Goal: Task Accomplishment & Management: Use online tool/utility

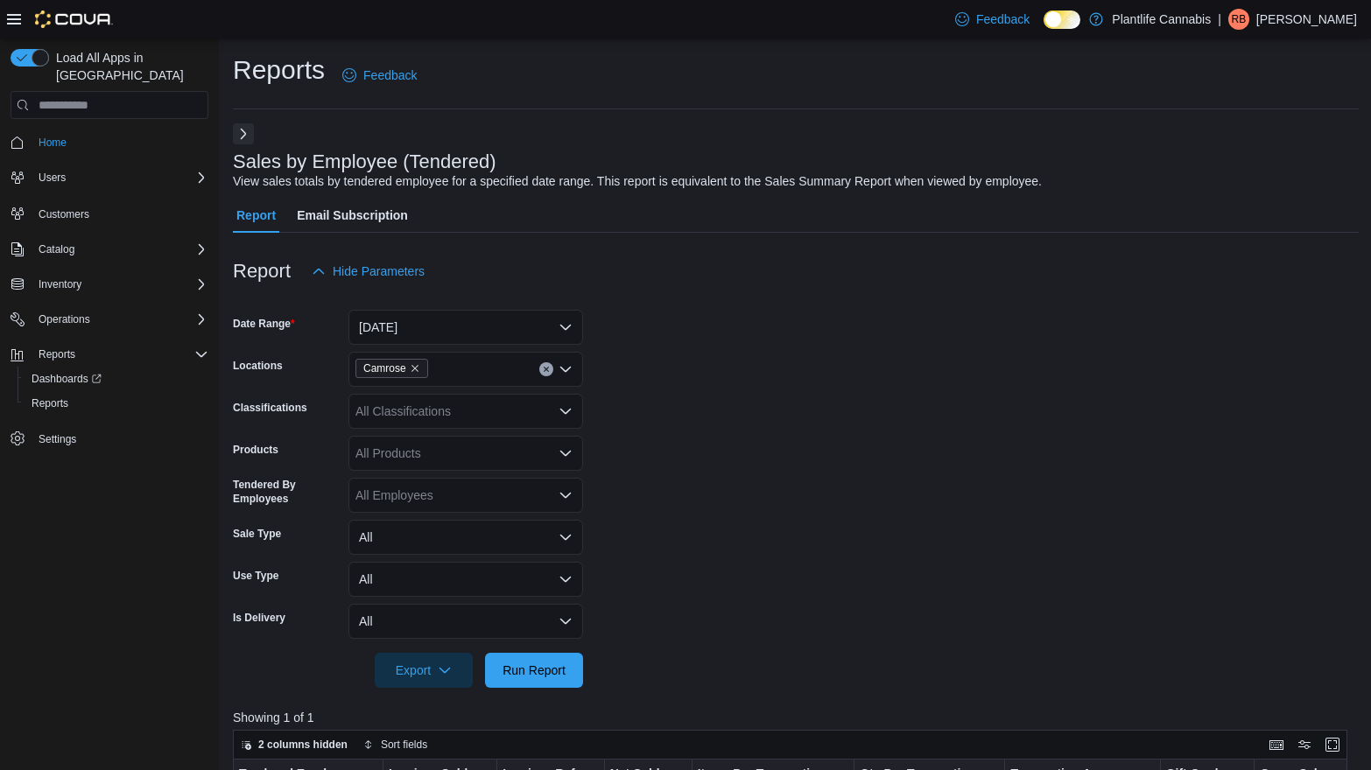
scroll to position [552, 0]
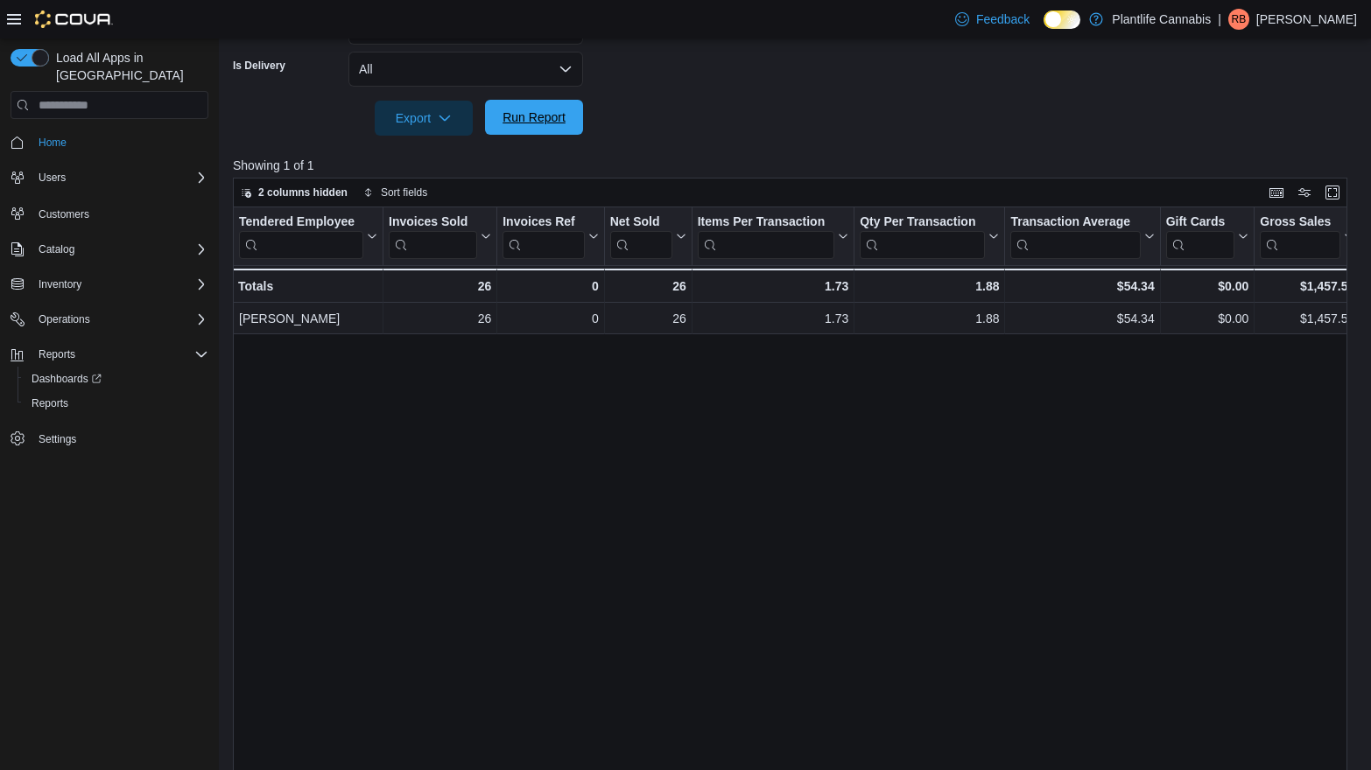
click at [539, 129] on span "Run Report" at bounding box center [533, 117] width 77 height 35
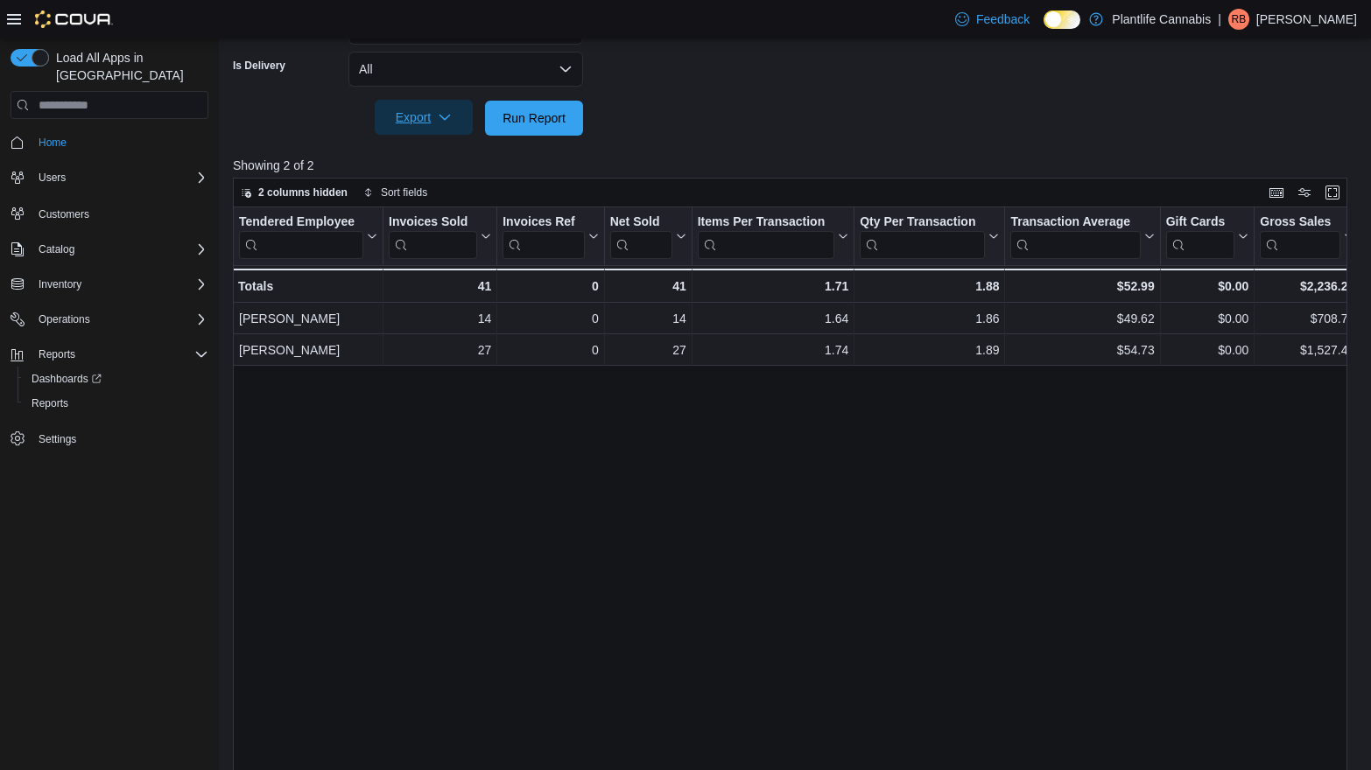
click at [397, 120] on span "Export" at bounding box center [423, 117] width 77 height 35
click at [744, 142] on div at bounding box center [796, 146] width 1126 height 21
click at [545, 109] on span "Run Report" at bounding box center [534, 118] width 63 height 18
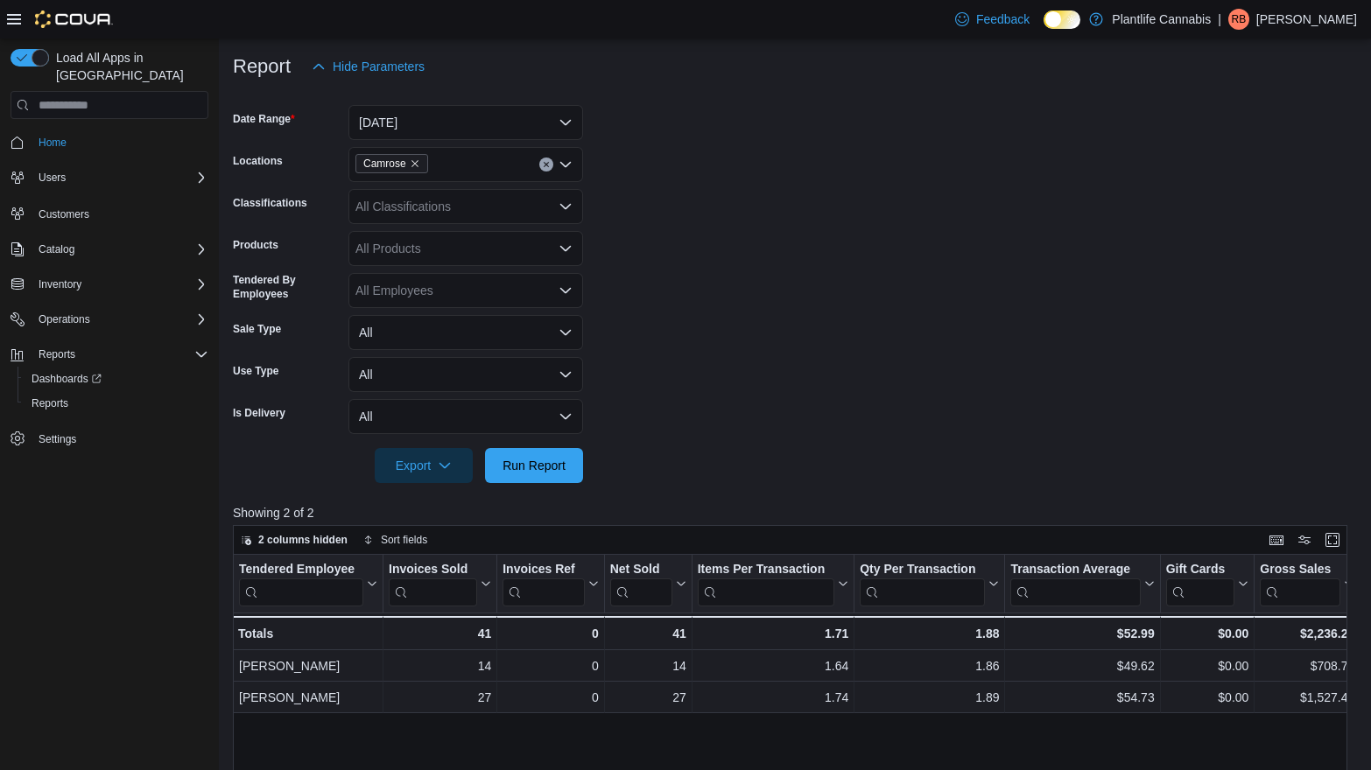
scroll to position [590, 0]
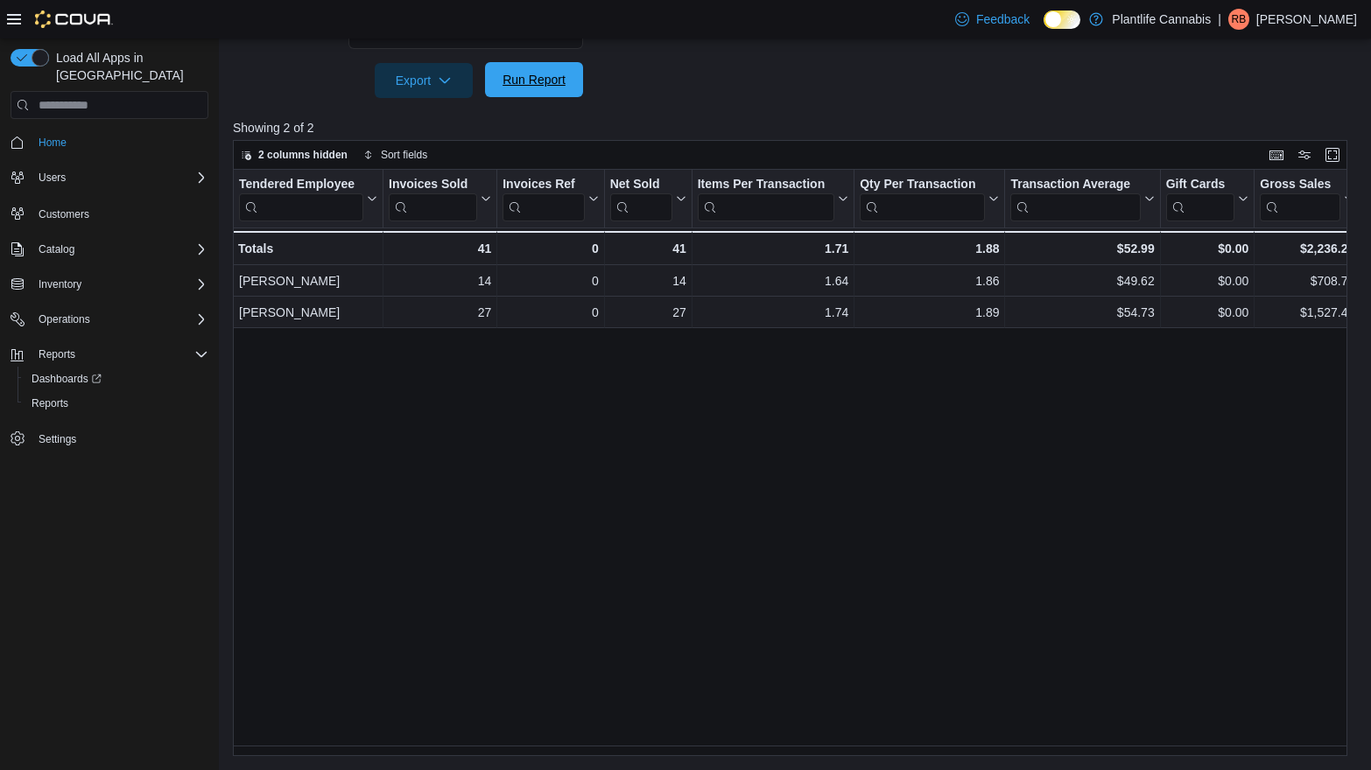
click at [521, 76] on span "Run Report" at bounding box center [534, 80] width 63 height 18
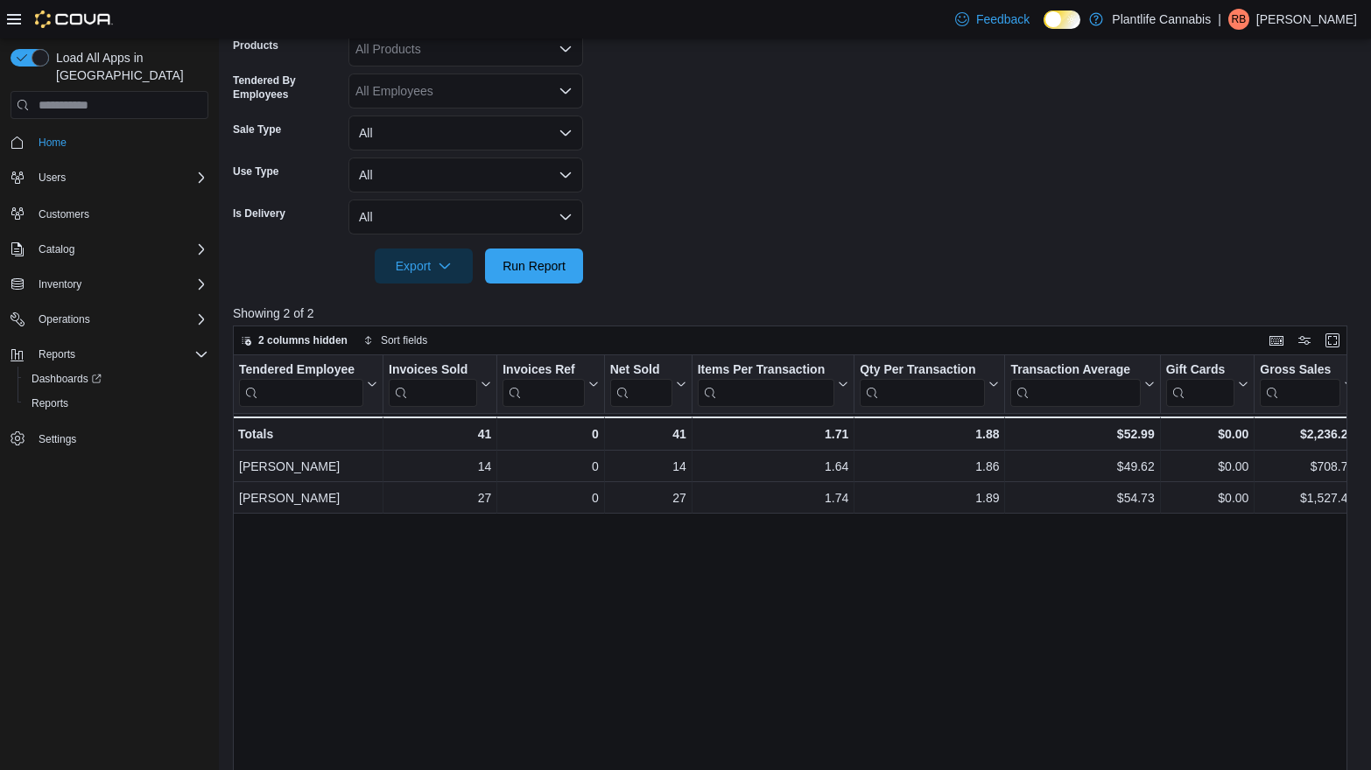
scroll to position [27, 0]
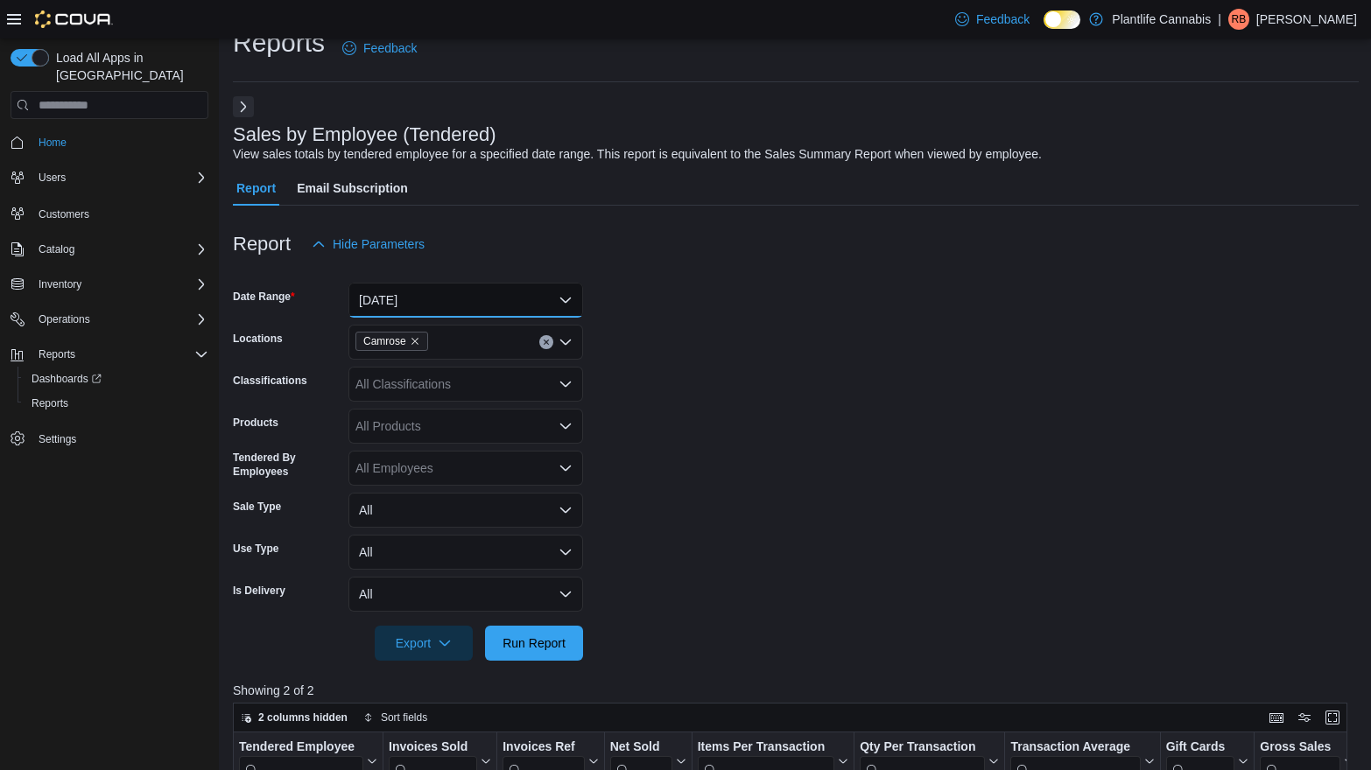
click at [524, 304] on button "[DATE]" at bounding box center [465, 300] width 235 height 35
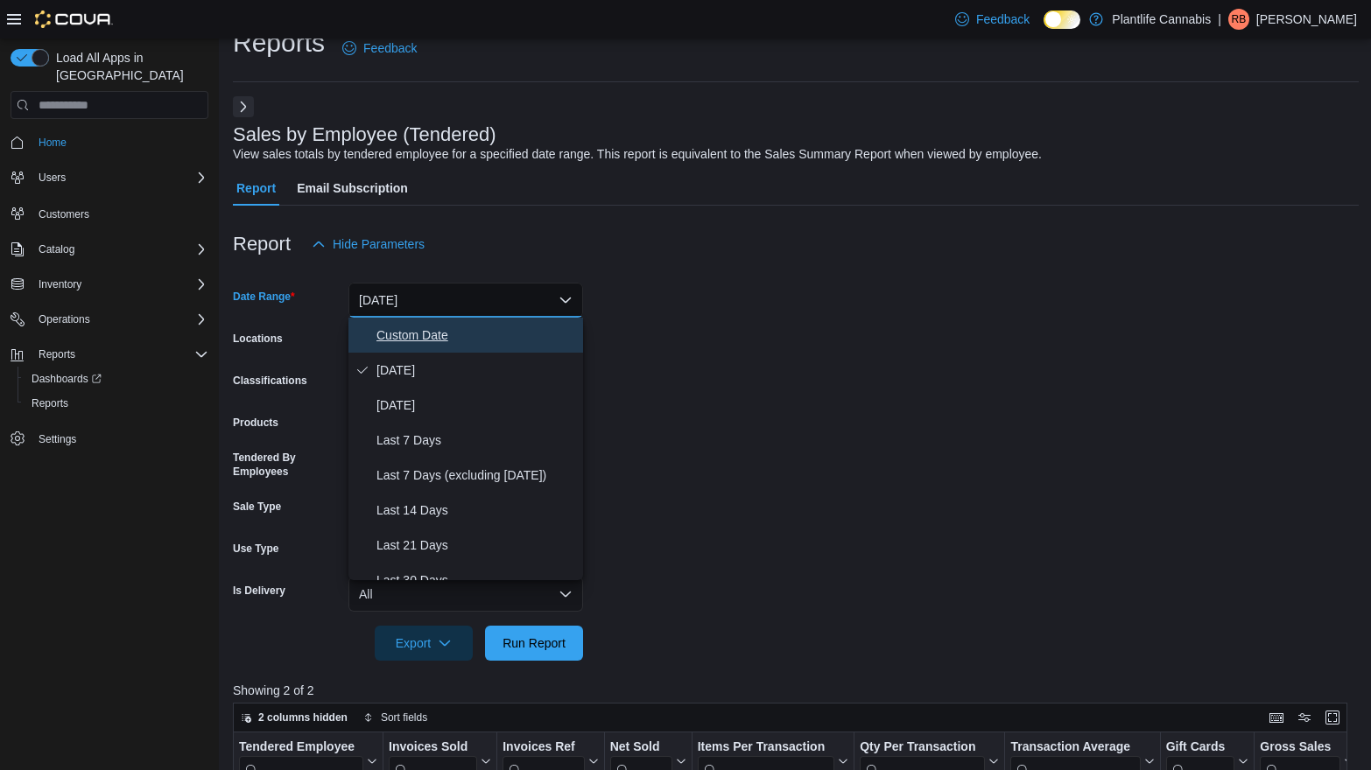
click at [495, 328] on span "Custom Date" at bounding box center [476, 335] width 200 height 21
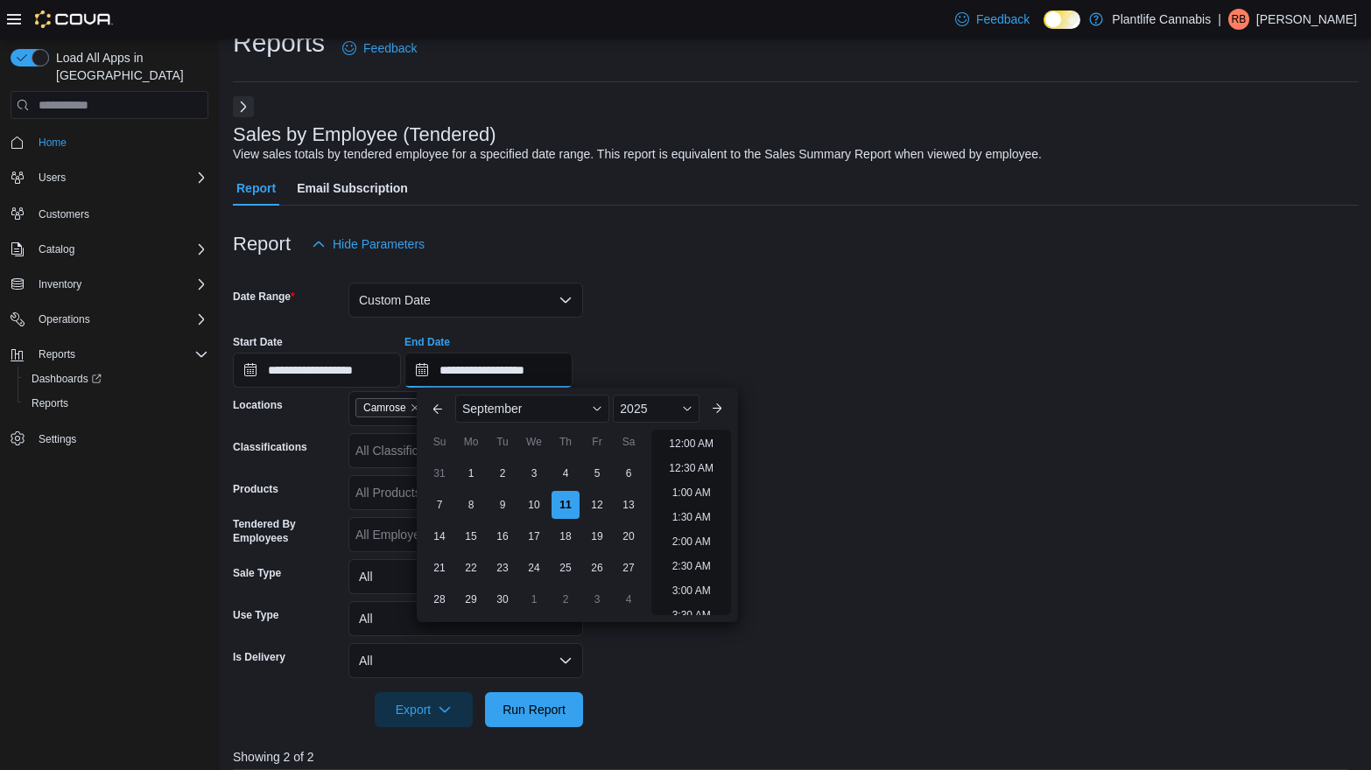
scroll to position [995, 0]
drag, startPoint x: 550, startPoint y: 370, endPoint x: 520, endPoint y: 369, distance: 29.8
click at [520, 369] on input "**********" at bounding box center [488, 370] width 168 height 35
click at [966, 442] on form "**********" at bounding box center [796, 495] width 1126 height 466
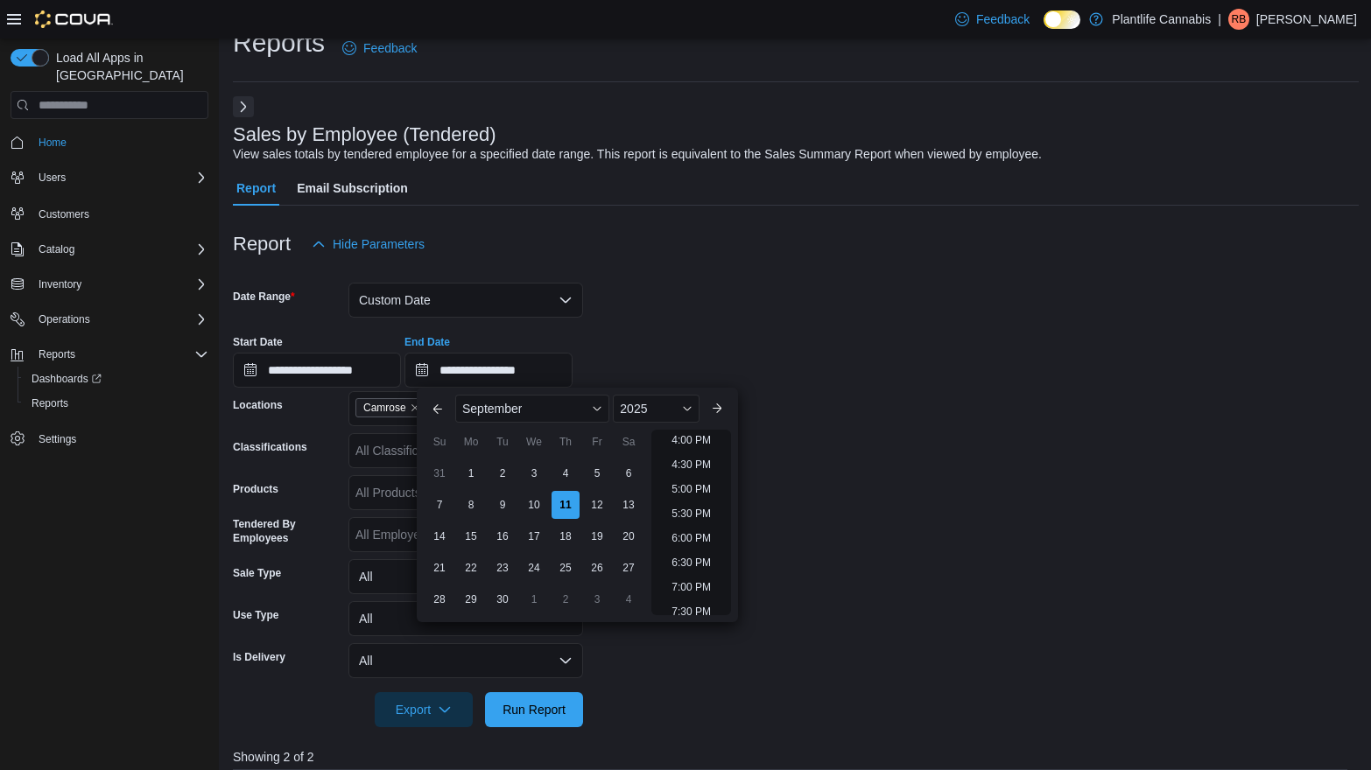
type input "**********"
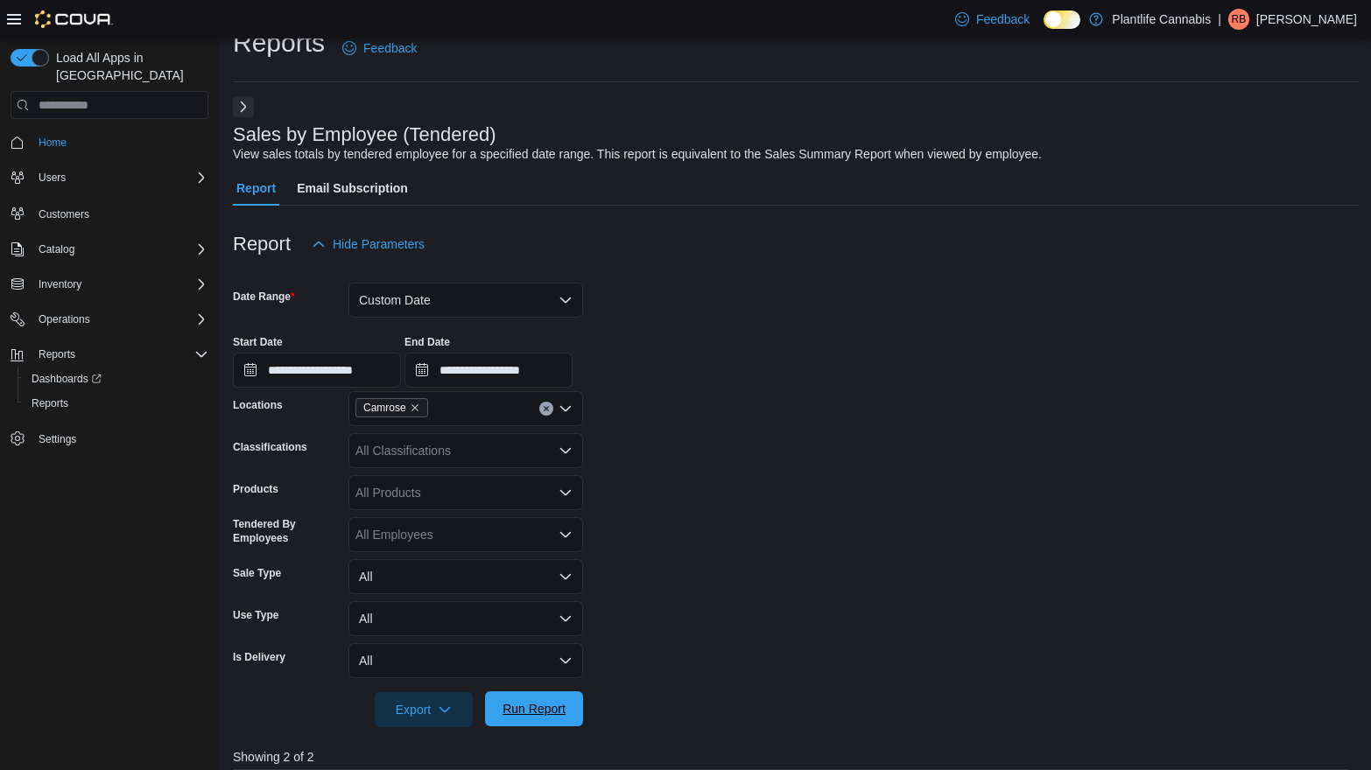
click at [526, 715] on span "Run Report" at bounding box center [534, 709] width 63 height 18
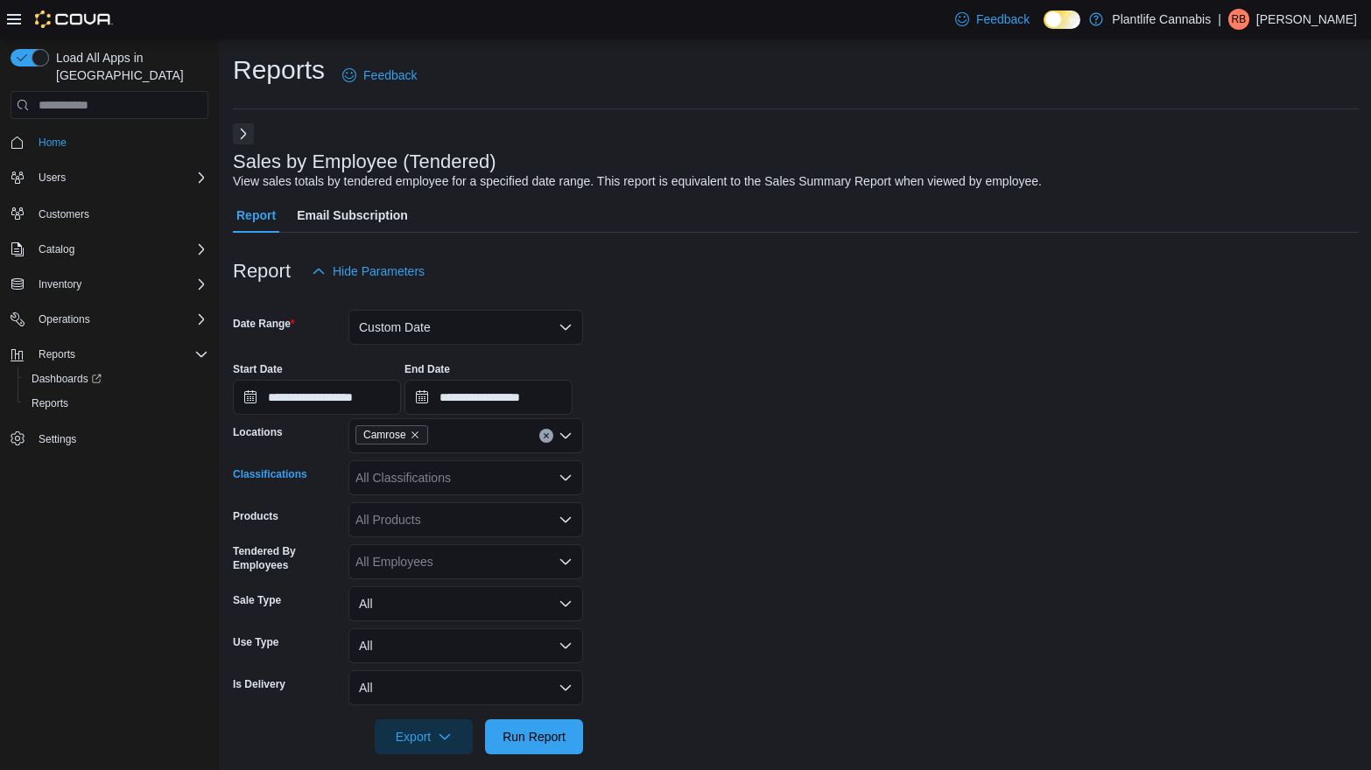
click at [495, 475] on div "All Classifications" at bounding box center [465, 477] width 235 height 35
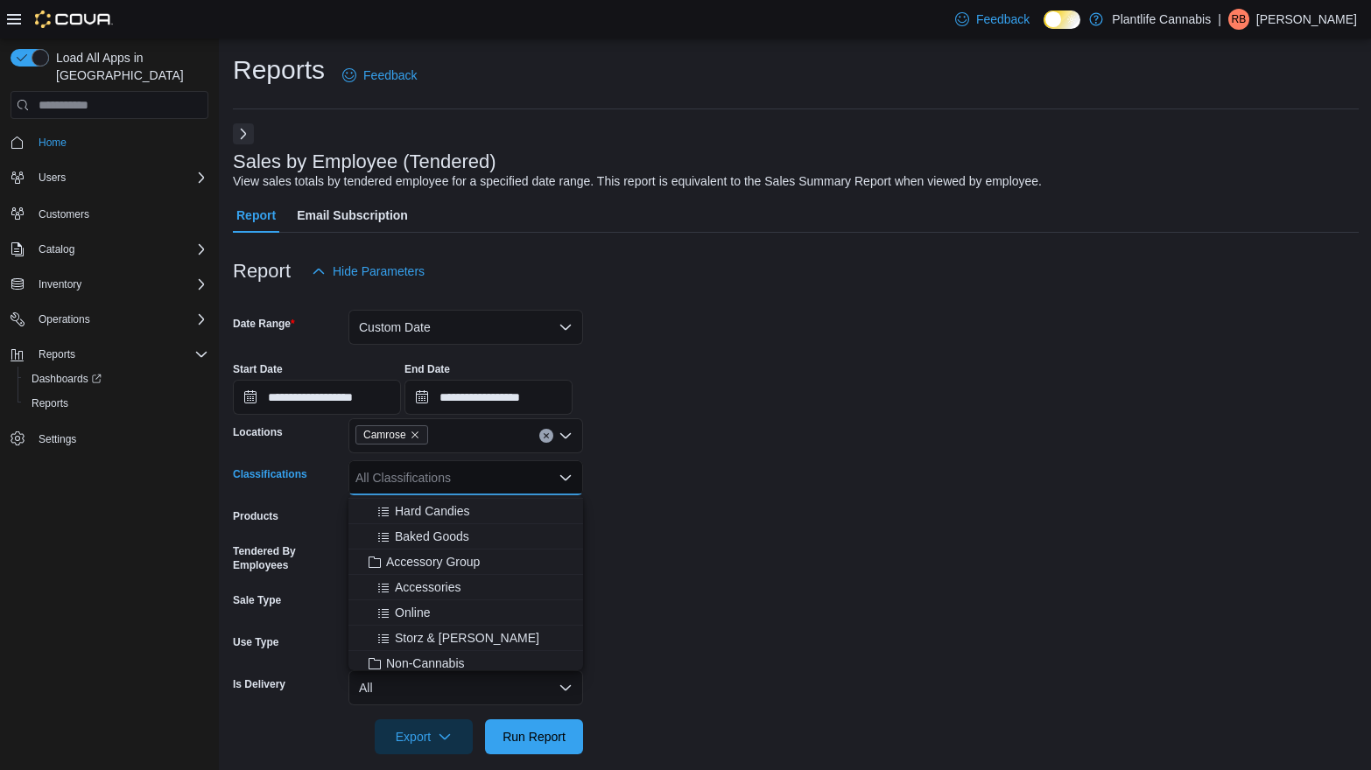
scroll to position [203, 0]
click at [474, 562] on span "Accessory Group" at bounding box center [433, 559] width 94 height 18
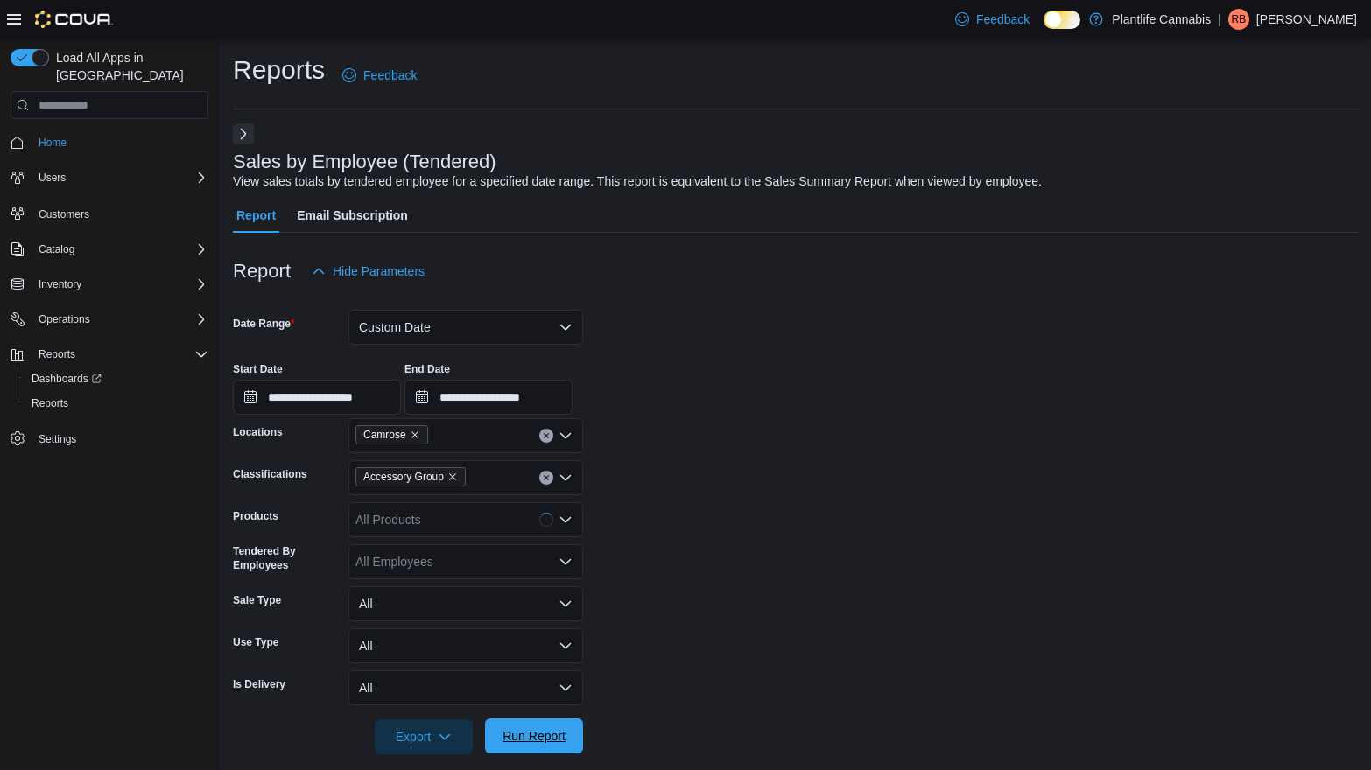
click at [521, 730] on span "Run Report" at bounding box center [534, 736] width 63 height 18
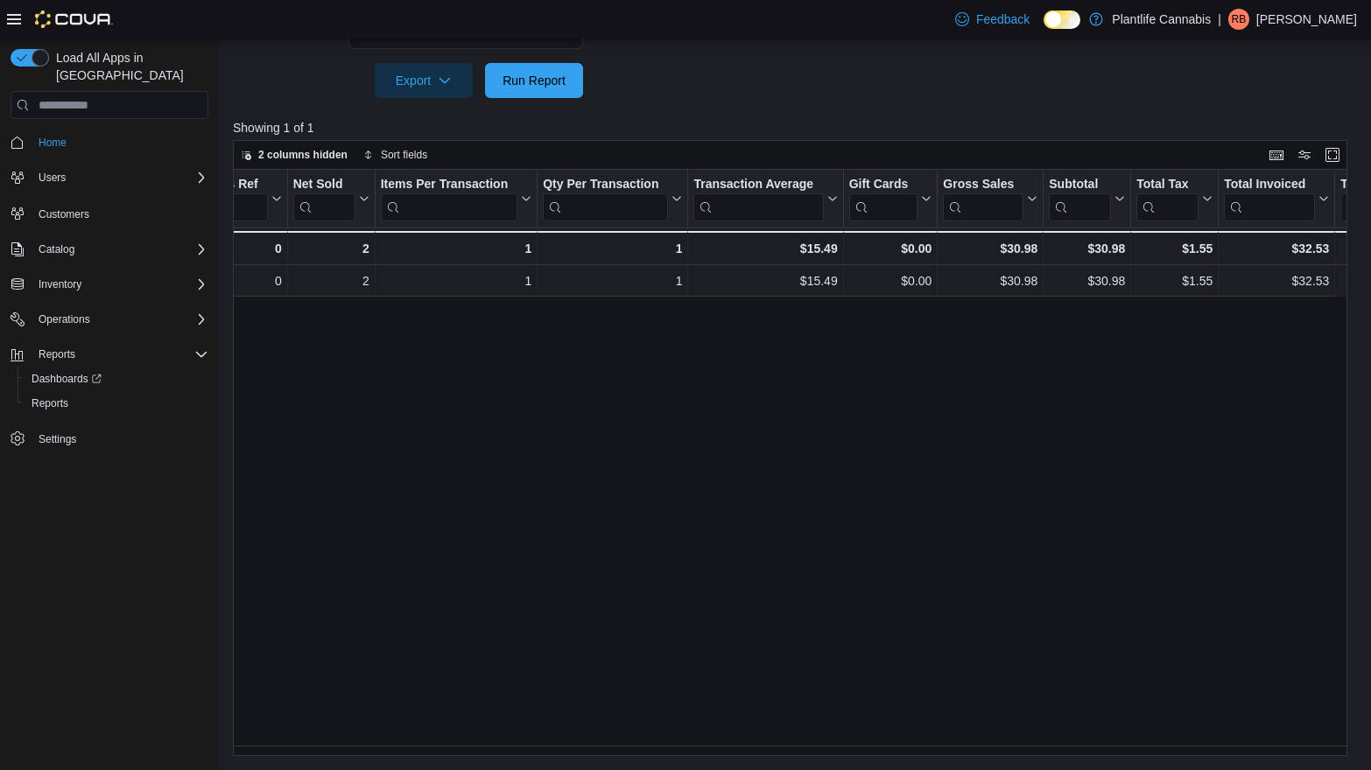
scroll to position [0, 319]
click at [830, 740] on div "Tendered Employee Click to view column header actions Invoices Sold Click to vi…" at bounding box center [796, 463] width 1126 height 587
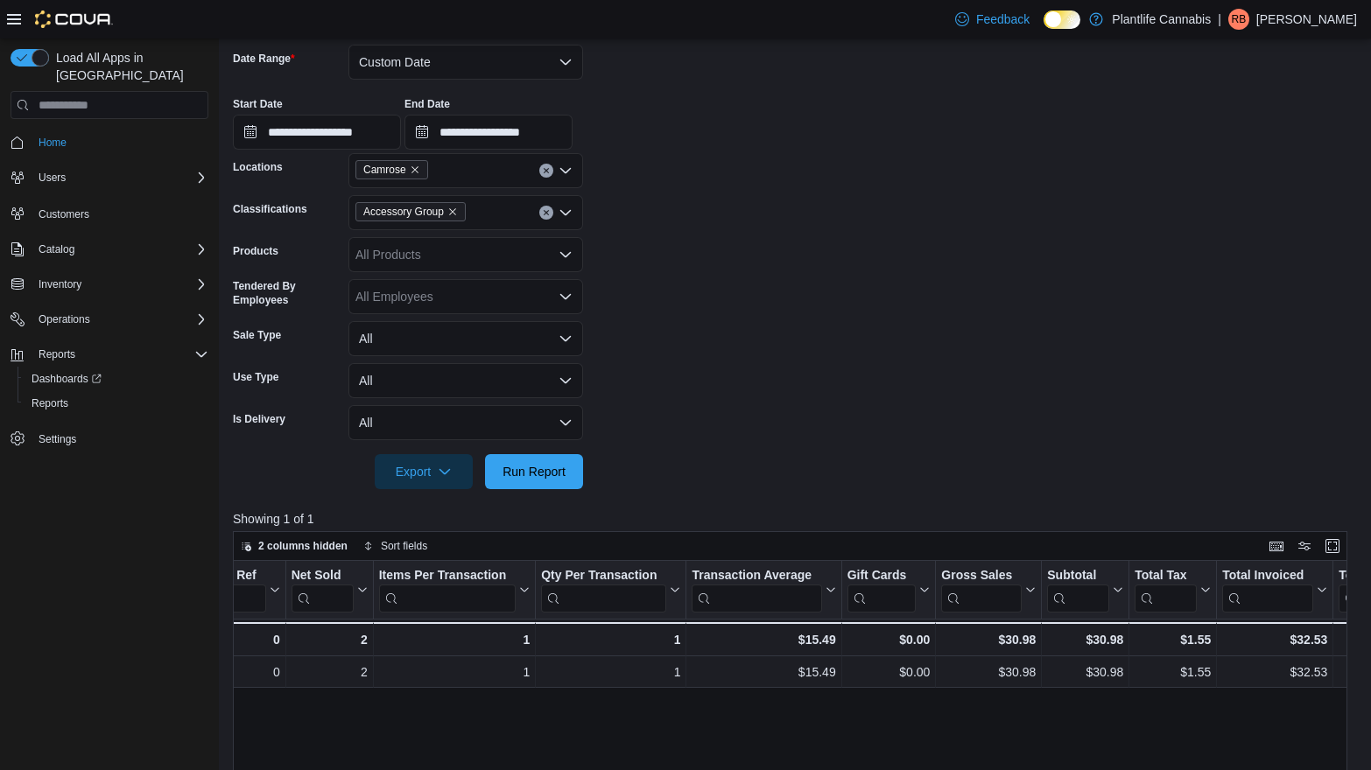
scroll to position [182, 0]
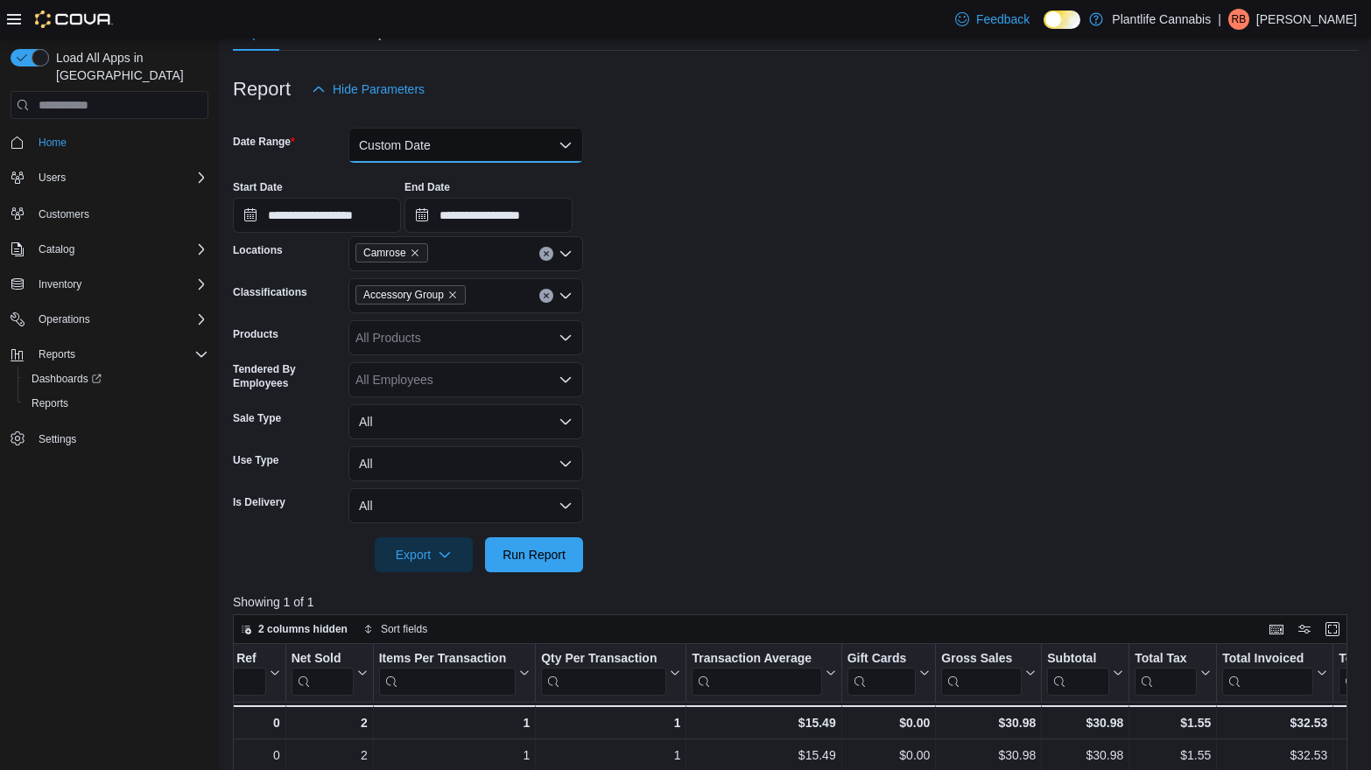
click at [458, 149] on button "Custom Date" at bounding box center [465, 145] width 235 height 35
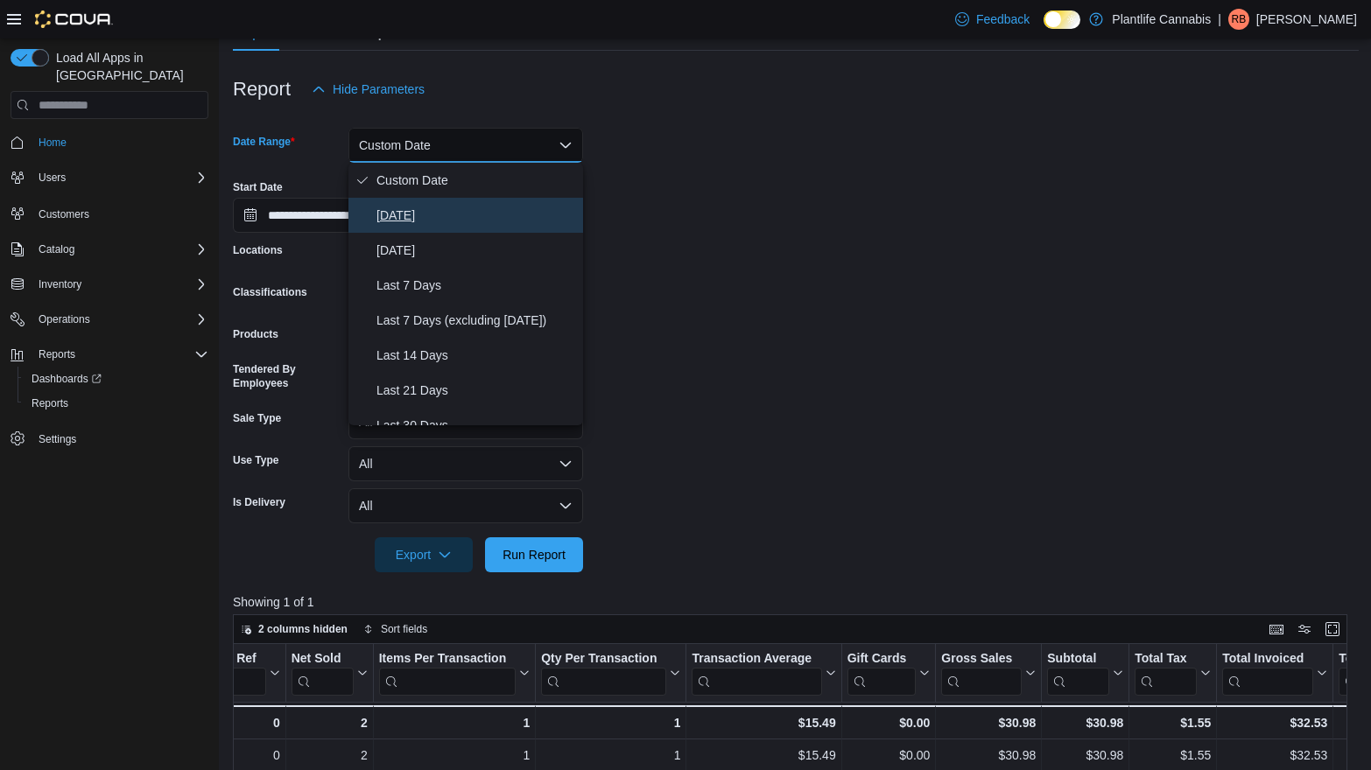
click at [456, 207] on span "[DATE]" at bounding box center [476, 215] width 200 height 21
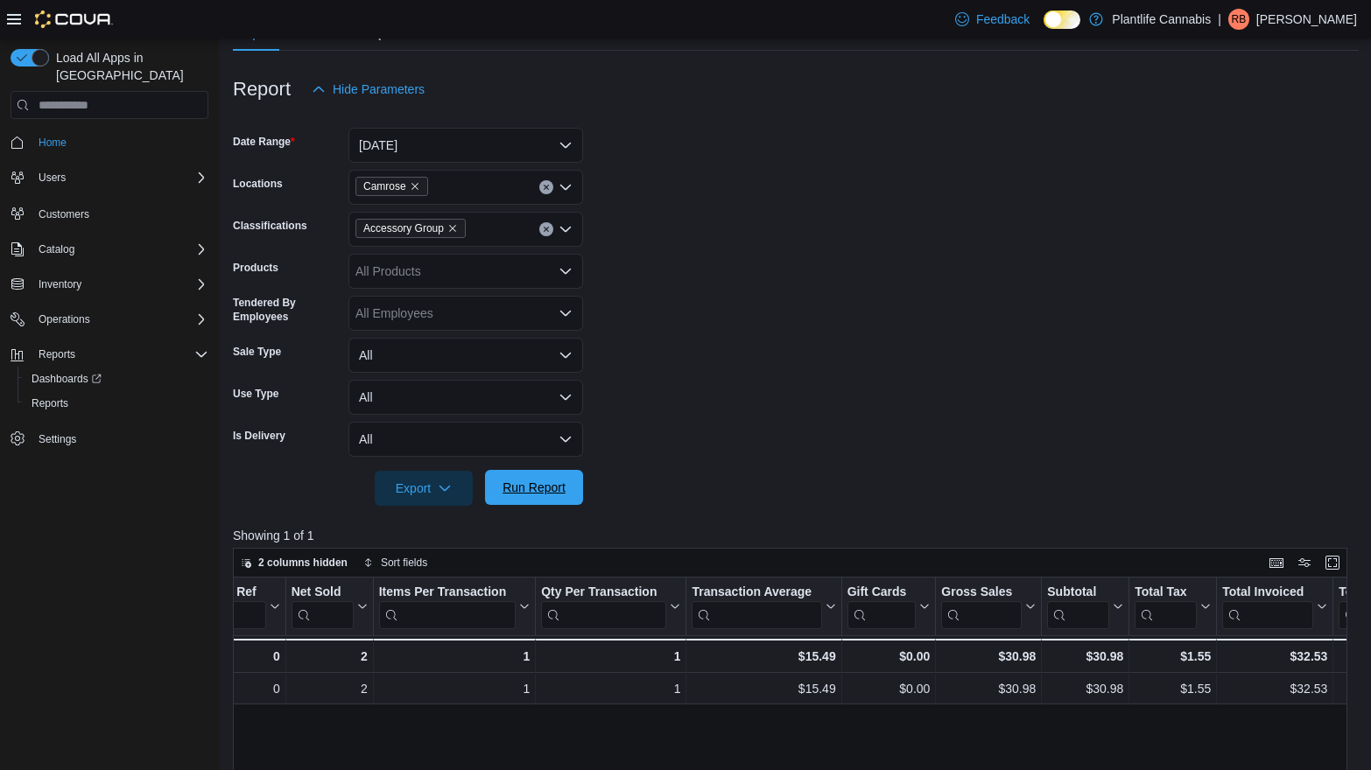
click at [571, 501] on span "Run Report" at bounding box center [533, 487] width 77 height 35
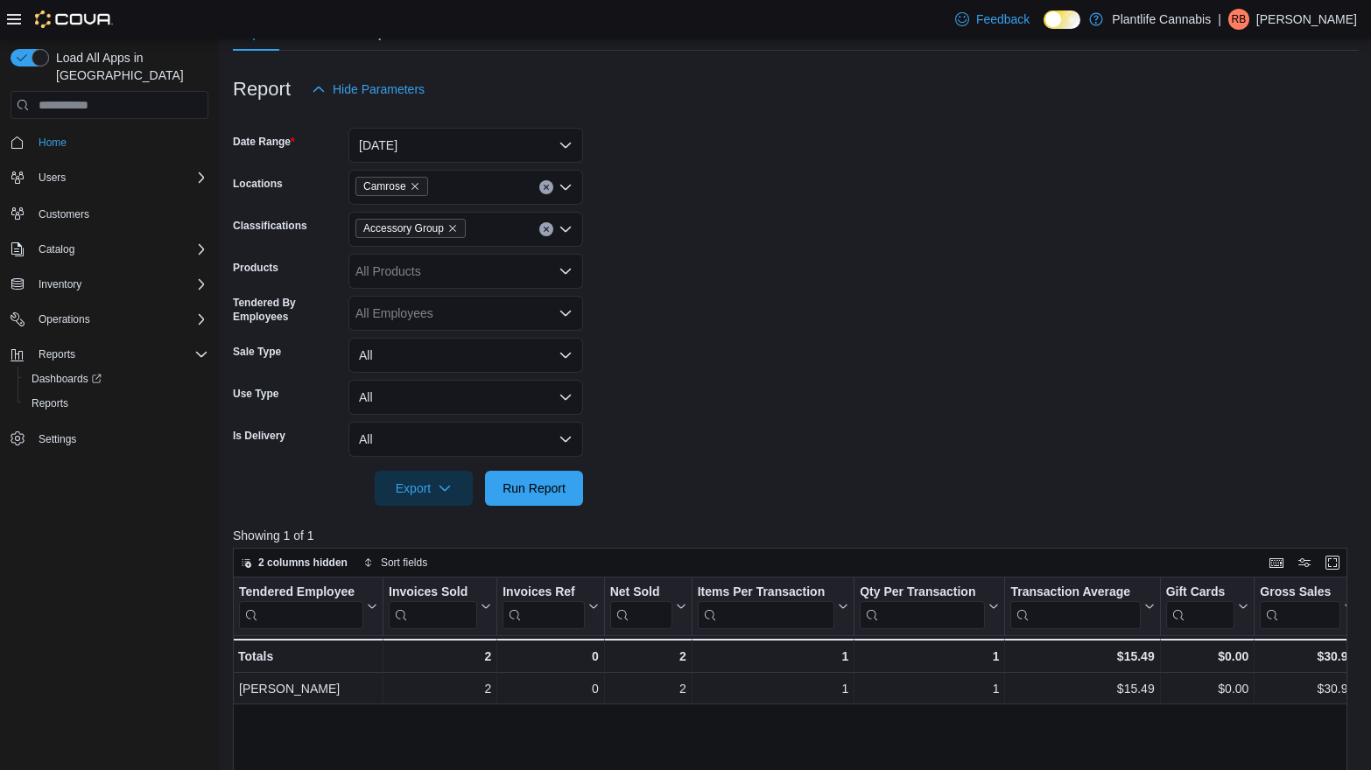
click at [546, 230] on icon "Clear input" at bounding box center [546, 229] width 4 height 4
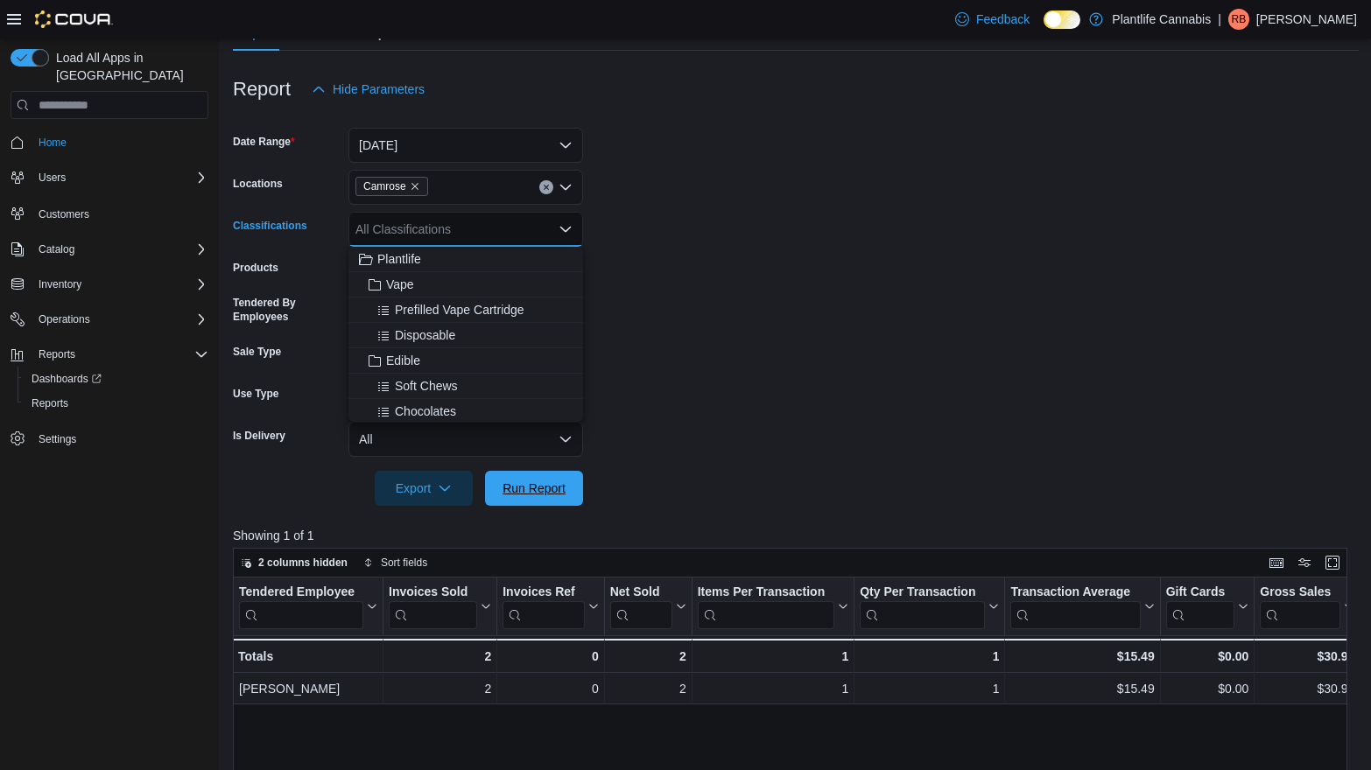
click at [556, 481] on span "Run Report" at bounding box center [534, 489] width 63 height 18
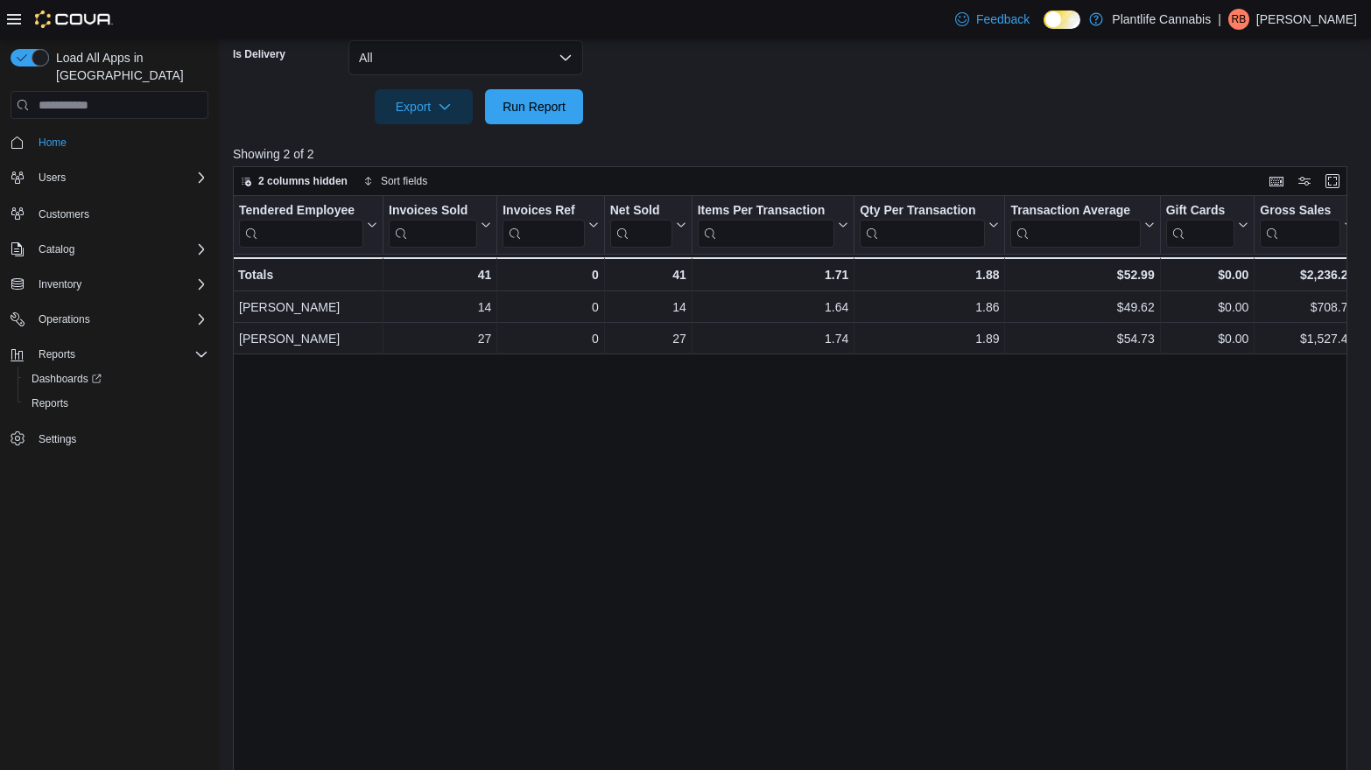
scroll to position [590, 0]
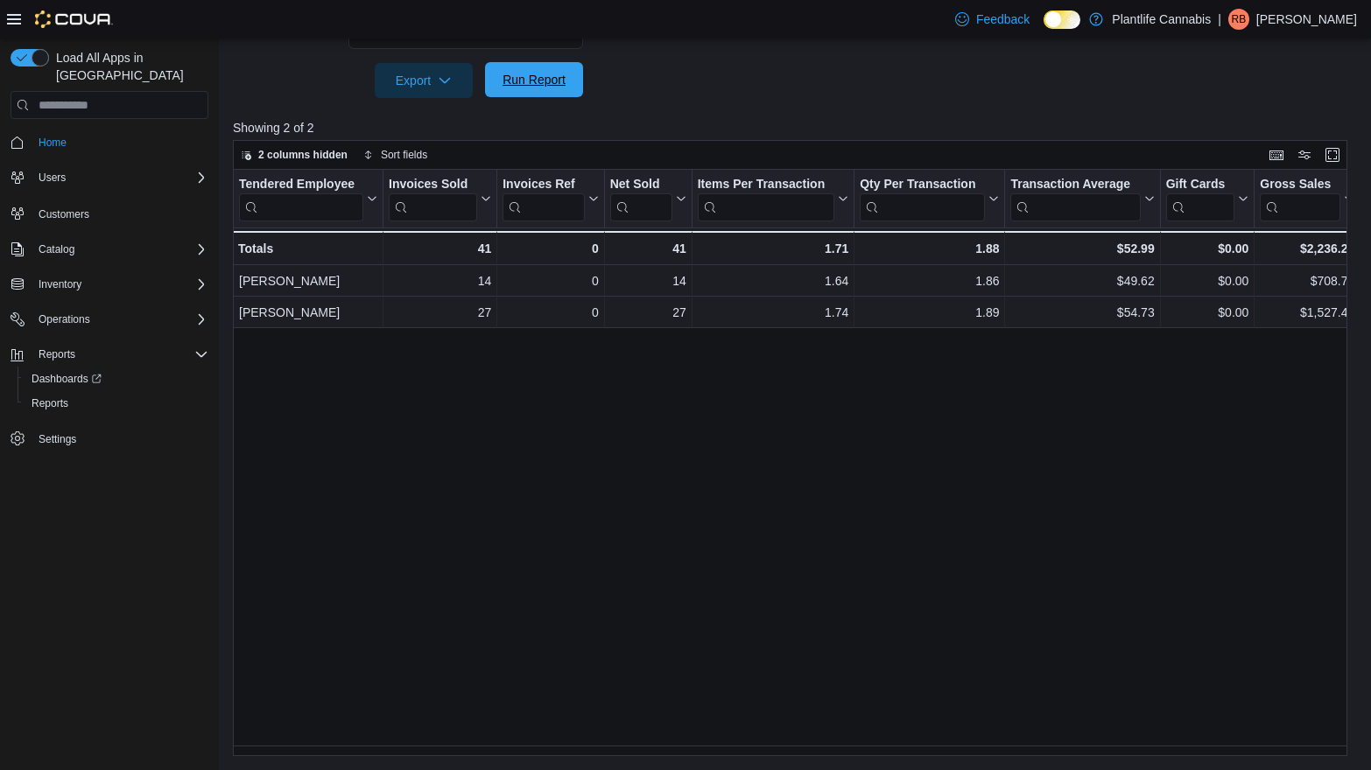
click at [521, 87] on span "Run Report" at bounding box center [534, 80] width 63 height 18
click at [529, 88] on span "Run Report" at bounding box center [533, 79] width 77 height 35
click at [565, 81] on span "Run Report" at bounding box center [534, 80] width 63 height 18
